Goal: Transaction & Acquisition: Purchase product/service

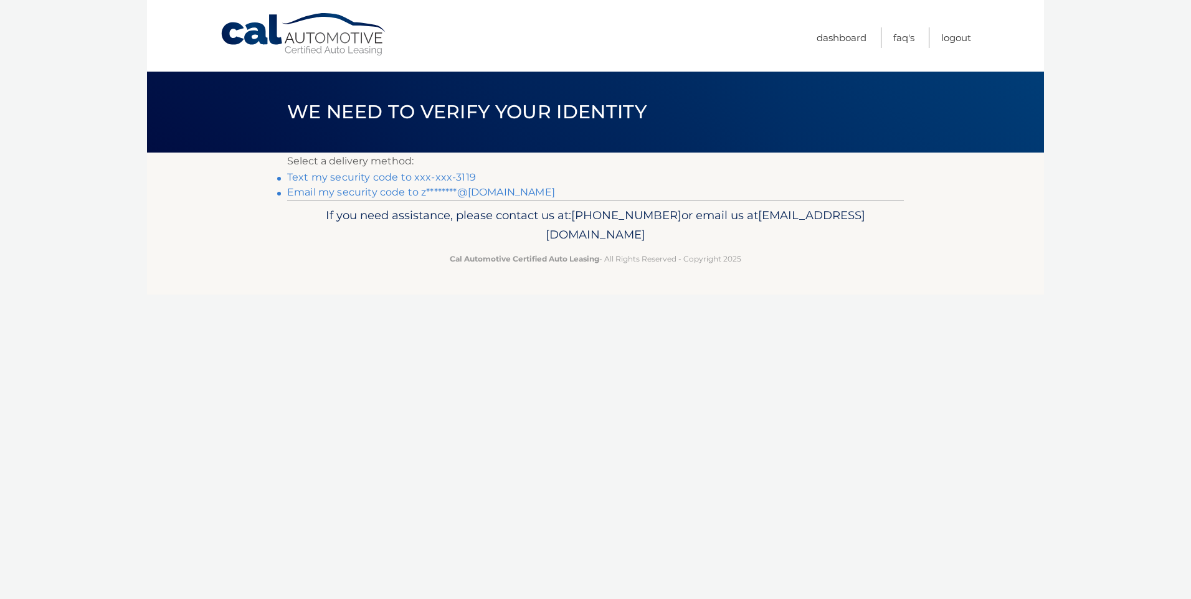
click at [353, 178] on link "Text my security code to xxx-xxx-3119" at bounding box center [381, 177] width 189 height 12
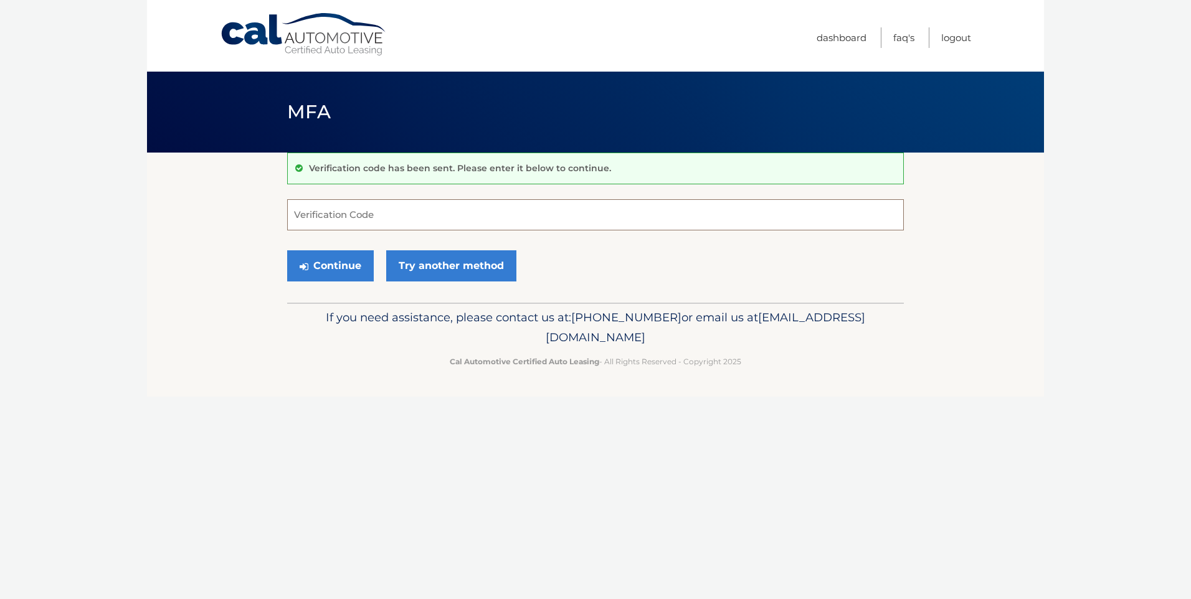
click at [409, 211] on input "Verification Code" at bounding box center [595, 214] width 617 height 31
type input "025085"
click at [345, 260] on button "Continue" at bounding box center [330, 265] width 87 height 31
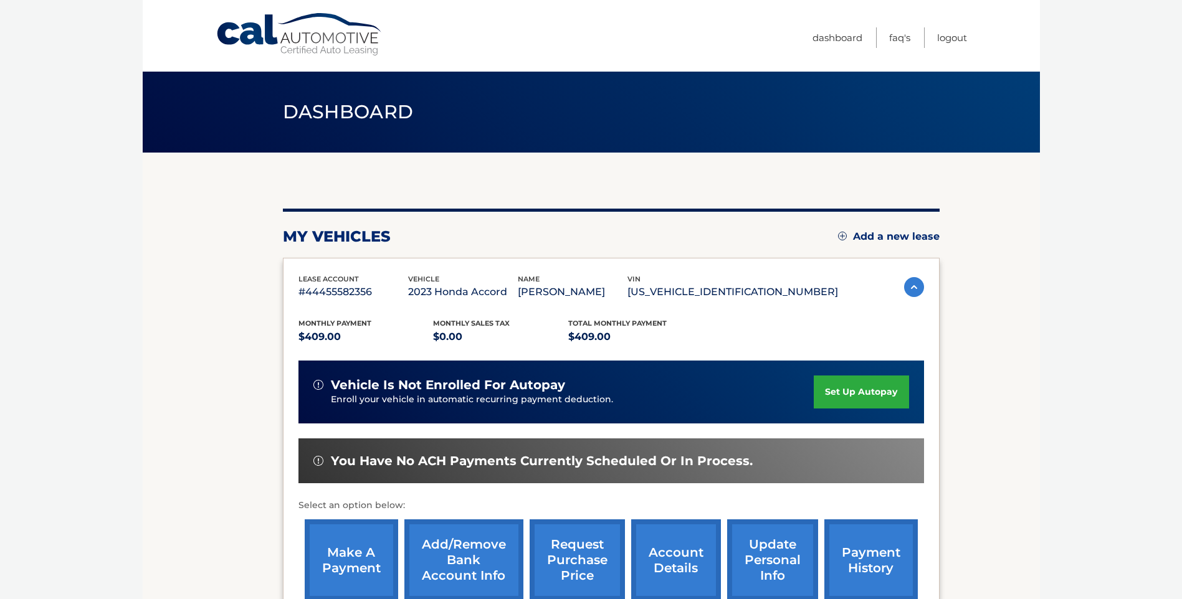
click at [350, 552] on link "make a payment" at bounding box center [351, 560] width 93 height 82
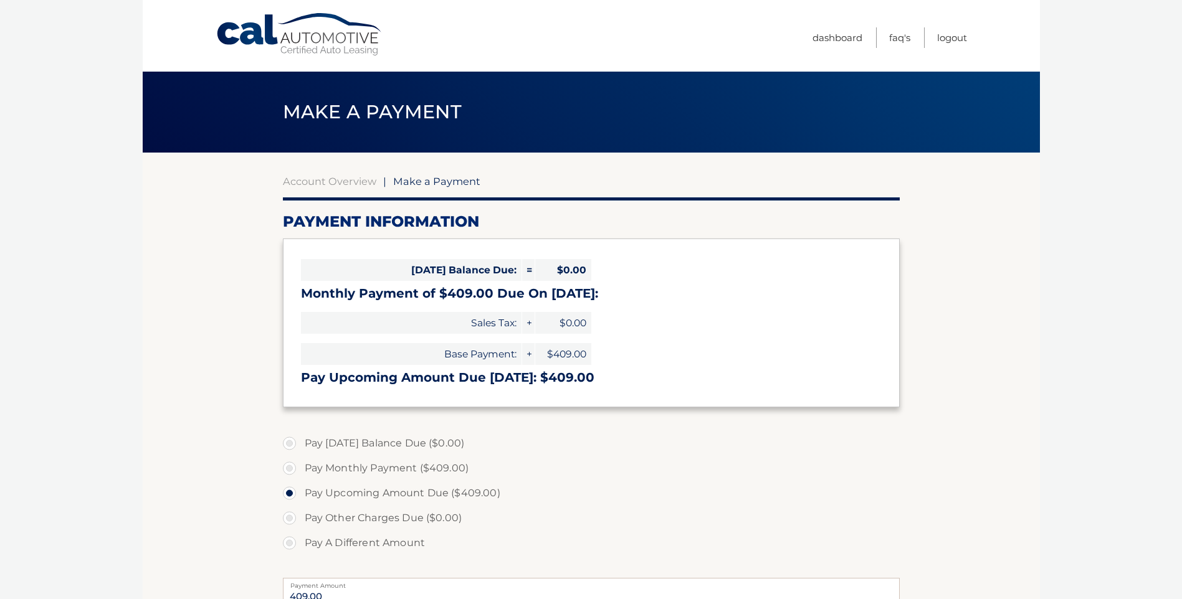
select select "ZTljM2NhNWQtMDFiNi00MTYxLTliODgtZmIxZDAwNjI3N2Ez"
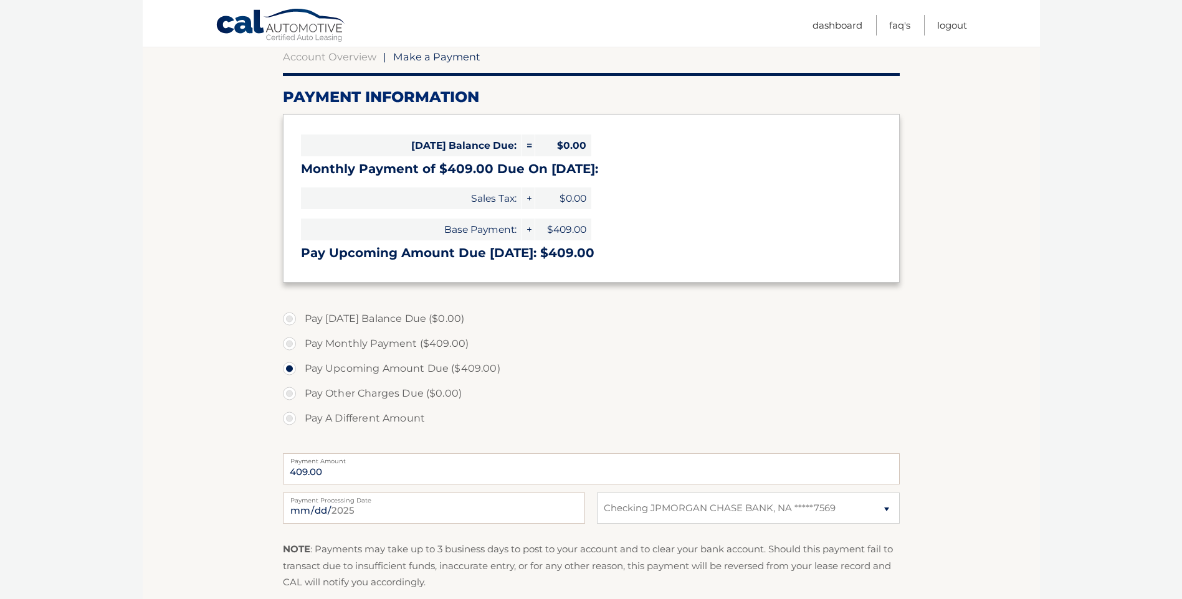
click at [290, 343] on label "Pay Monthly Payment ($409.00)" at bounding box center [591, 343] width 617 height 25
click at [290, 343] on input "Pay Monthly Payment ($409.00)" at bounding box center [294, 341] width 12 height 20
radio input "true"
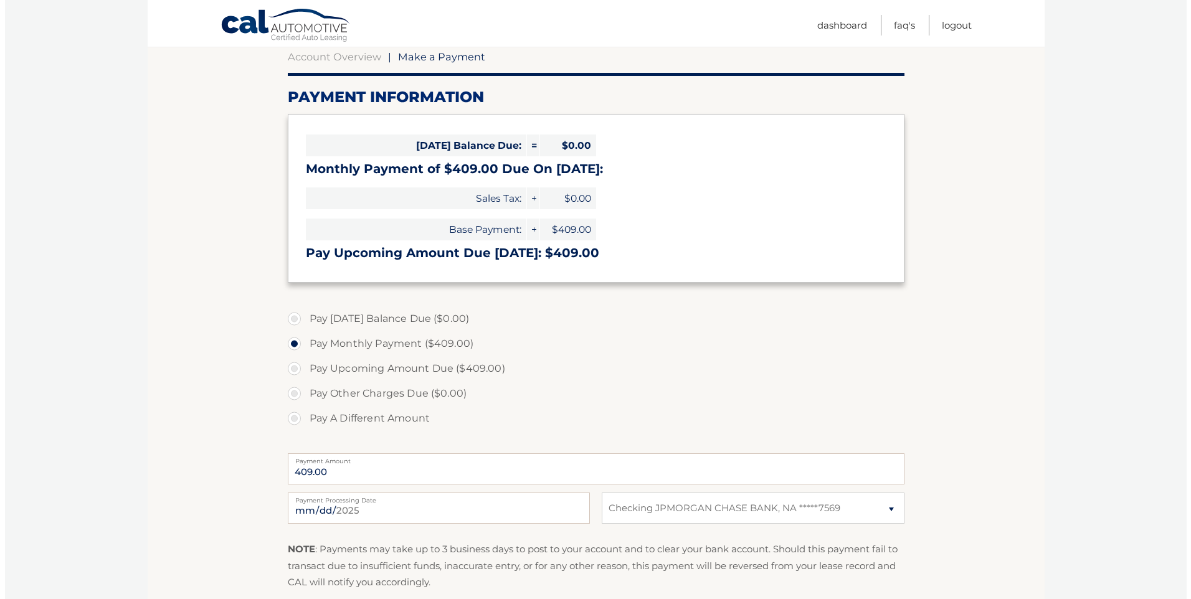
scroll to position [291, 0]
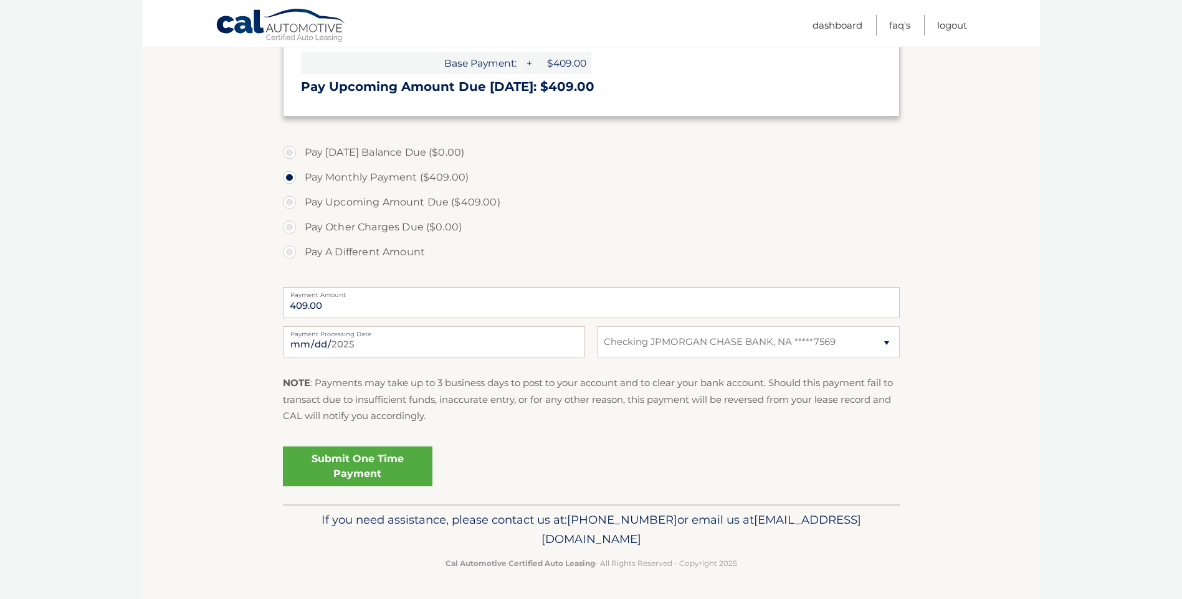
click at [348, 460] on link "Submit One Time Payment" at bounding box center [357, 467] width 149 height 40
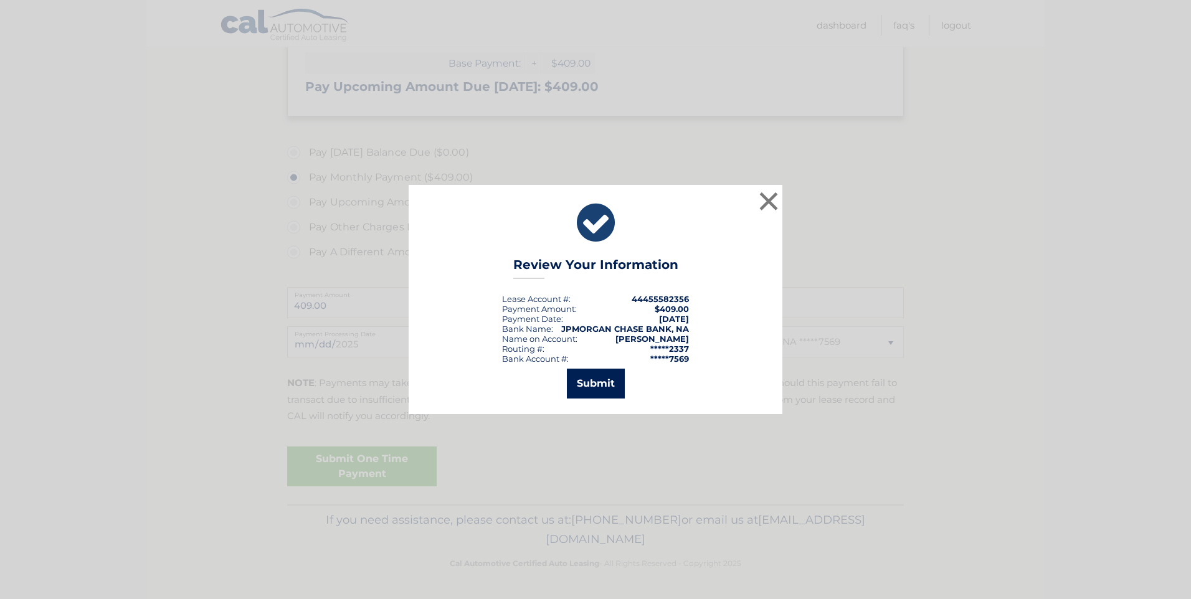
click at [602, 373] on button "Submit" at bounding box center [596, 384] width 58 height 30
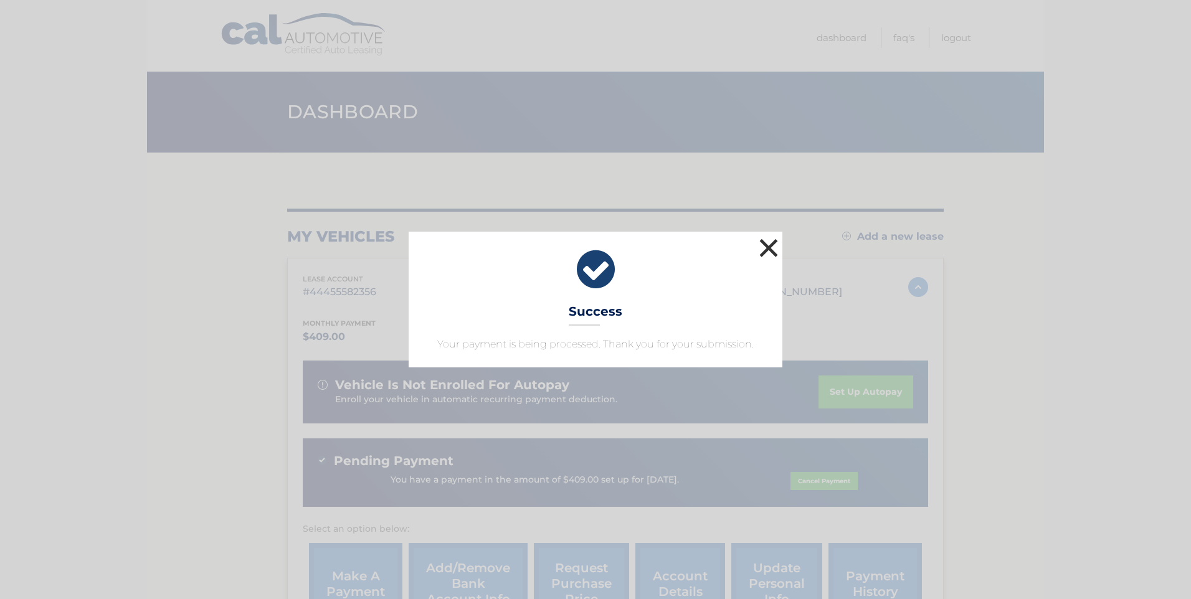
click at [767, 242] on button "×" at bounding box center [768, 247] width 25 height 25
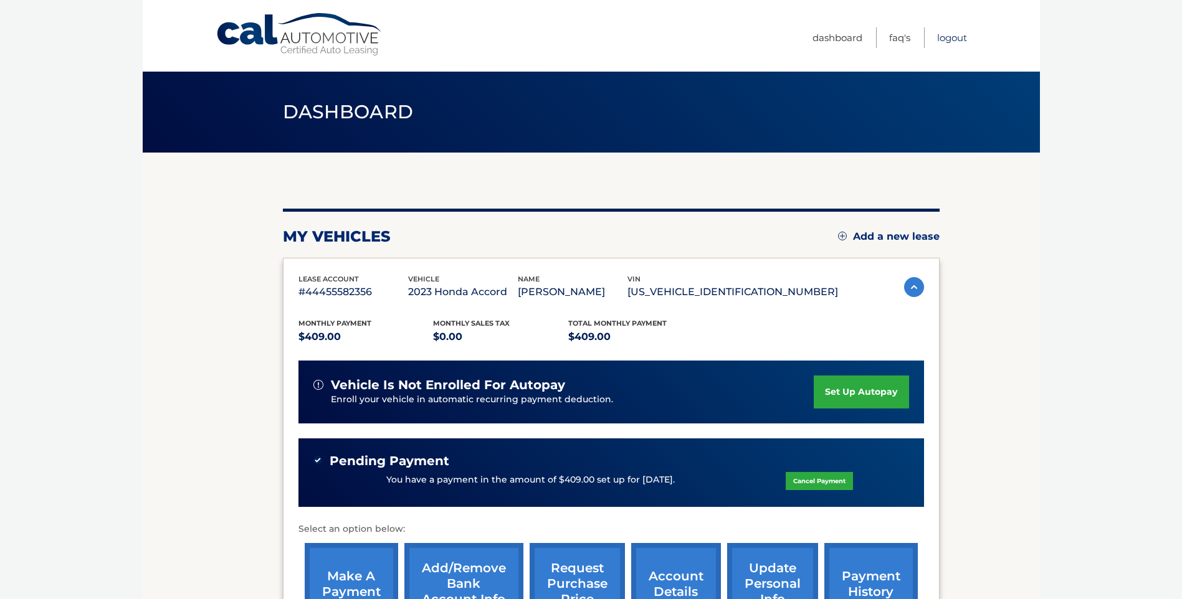
click at [944, 38] on link "Logout" at bounding box center [952, 37] width 30 height 21
